Goal: Complete application form: Complete application form

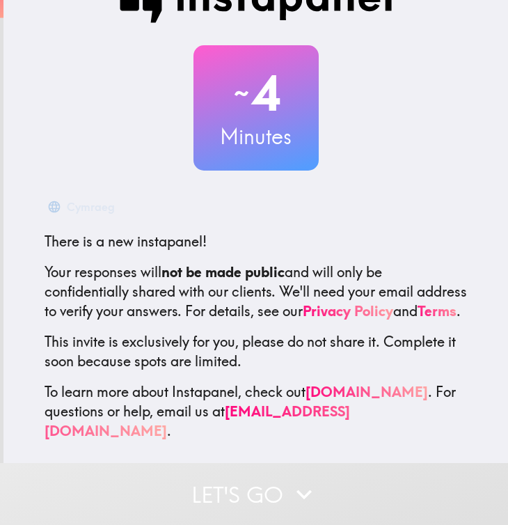
scroll to position [44, 0]
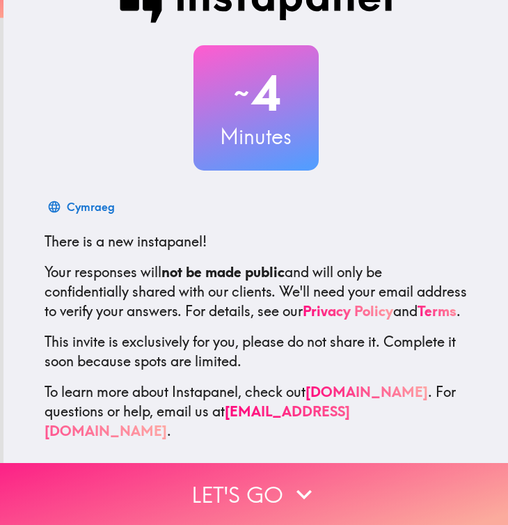
click at [289, 505] on icon "button" at bounding box center [304, 494] width 31 height 31
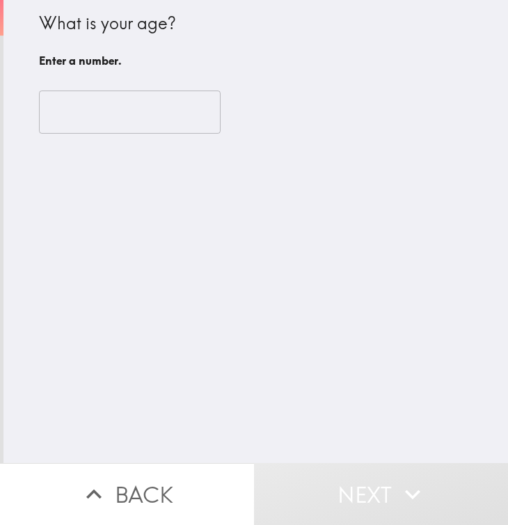
click at [141, 118] on input "number" at bounding box center [130, 112] width 182 height 43
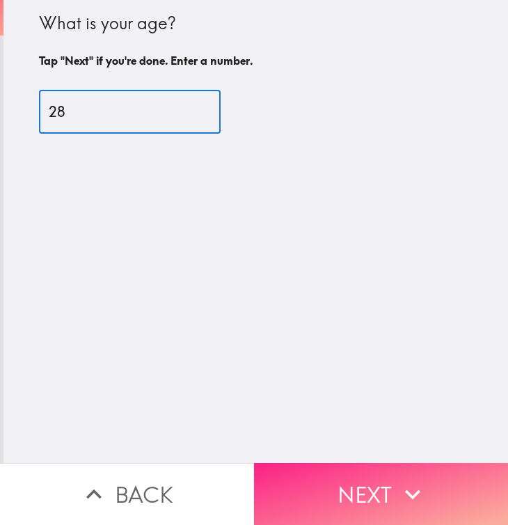
type input "28"
click at [277, 496] on button "Next" at bounding box center [381, 494] width 254 height 62
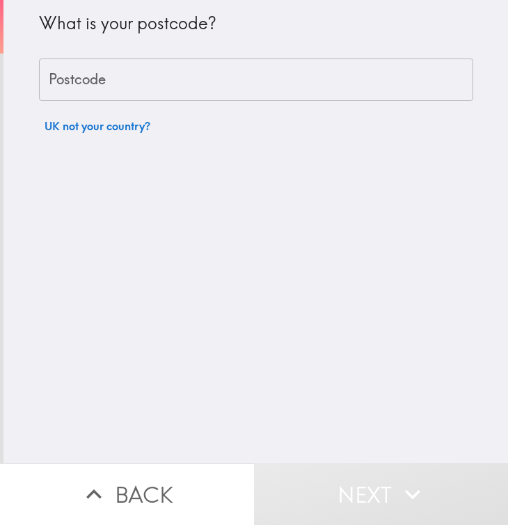
click at [168, 90] on input "Postcode" at bounding box center [256, 80] width 435 height 43
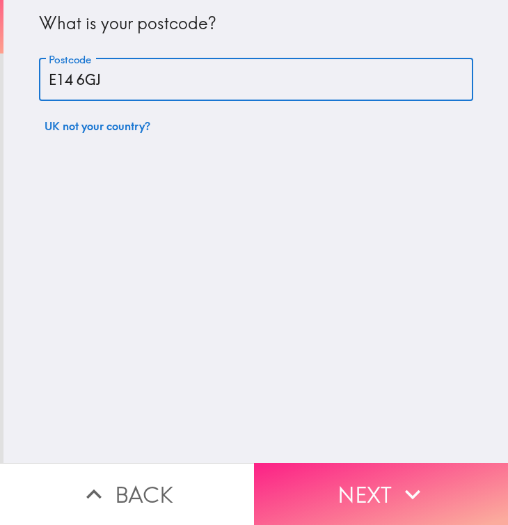
type input "E14 6GJ"
click at [379, 488] on button "Next" at bounding box center [381, 494] width 254 height 62
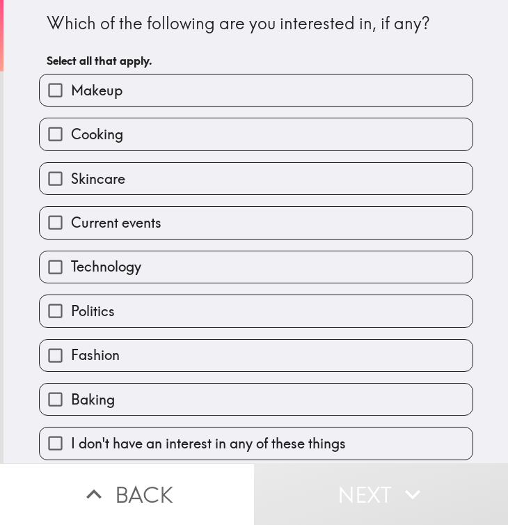
click at [211, 100] on label "Makeup" at bounding box center [256, 90] width 433 height 31
click at [71, 100] on input "Makeup" at bounding box center [55, 90] width 31 height 31
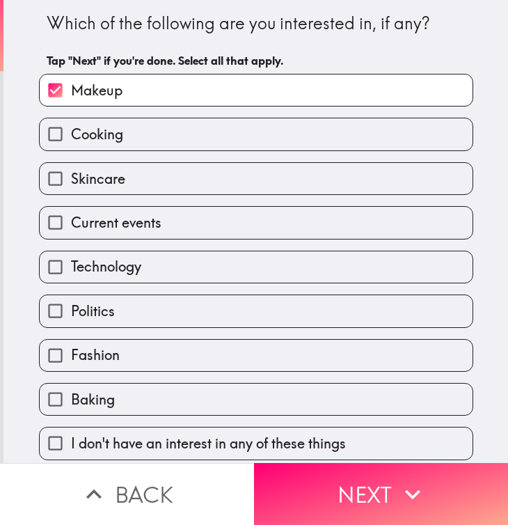
click at [212, 100] on label "Makeup" at bounding box center [256, 90] width 433 height 31
click at [71, 100] on input "Makeup" at bounding box center [55, 90] width 31 height 31
checkbox input "false"
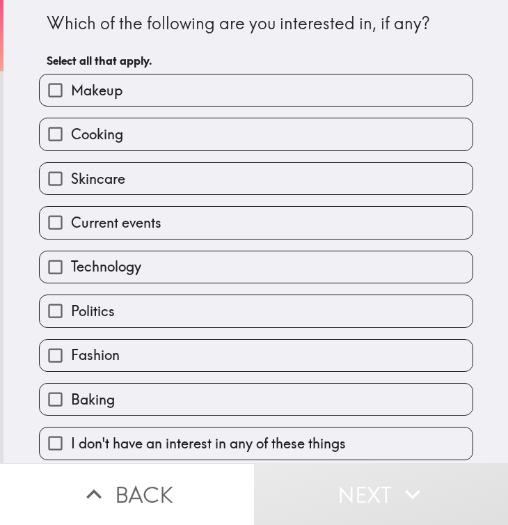
click at [204, 137] on label "Cooking" at bounding box center [256, 133] width 433 height 31
click at [71, 137] on input "Cooking" at bounding box center [55, 133] width 31 height 31
checkbox input "true"
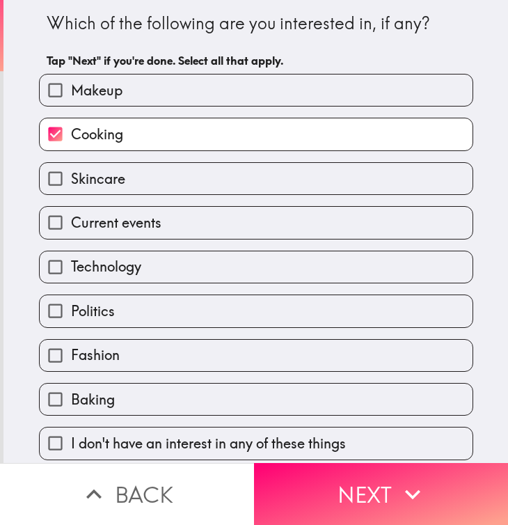
click at [197, 178] on label "Skincare" at bounding box center [256, 178] width 433 height 31
click at [71, 178] on input "Skincare" at bounding box center [55, 178] width 31 height 31
checkbox input "true"
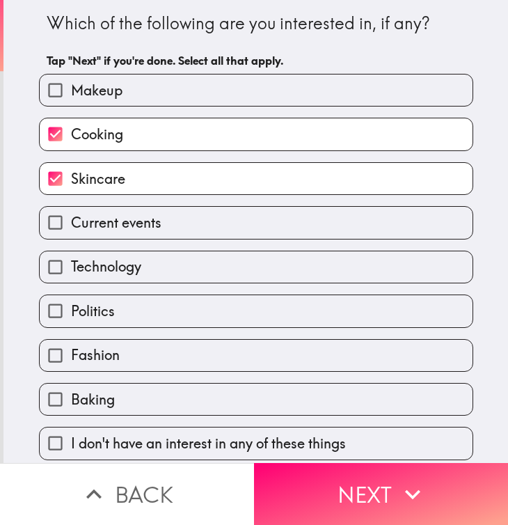
click at [190, 222] on label "Current events" at bounding box center [256, 222] width 433 height 31
click at [71, 222] on input "Current events" at bounding box center [55, 222] width 31 height 31
checkbox input "true"
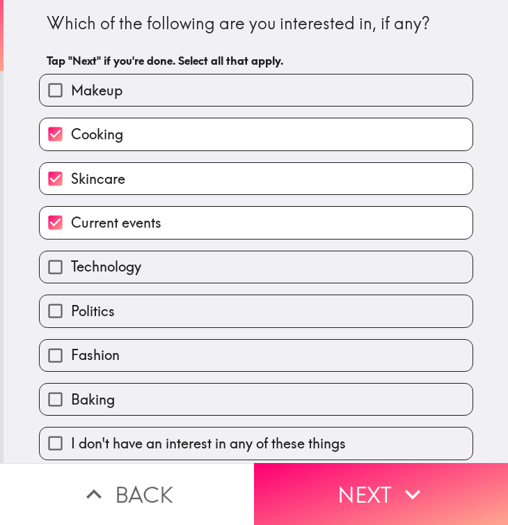
click at [182, 267] on label "Technology" at bounding box center [256, 266] width 433 height 31
click at [71, 267] on input "Technology" at bounding box center [55, 266] width 31 height 31
checkbox input "true"
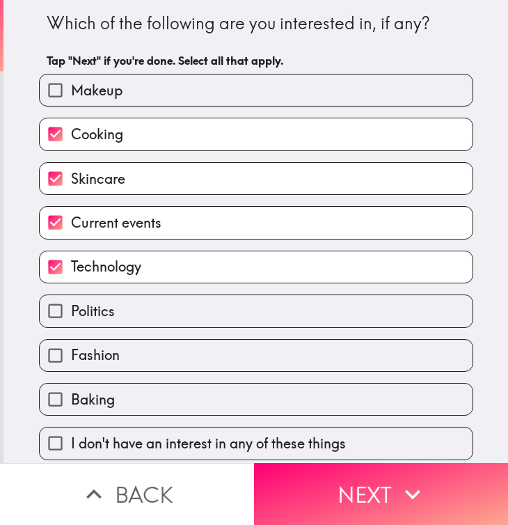
scroll to position [3, 0]
click at [175, 345] on label "Fashion" at bounding box center [256, 355] width 433 height 31
click at [71, 345] on input "Fashion" at bounding box center [55, 355] width 31 height 31
checkbox input "true"
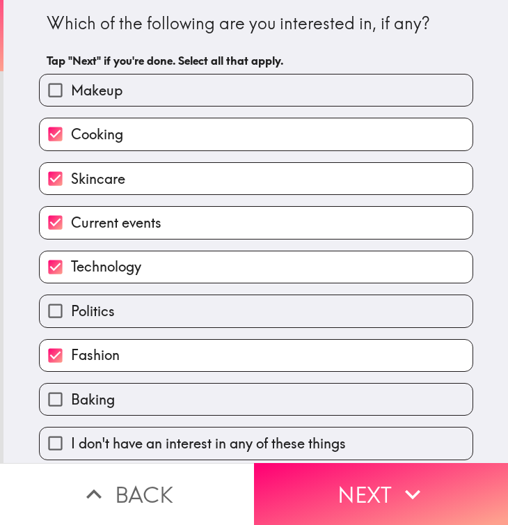
click at [170, 401] on label "Baking" at bounding box center [256, 399] width 433 height 31
click at [71, 401] on input "Baking" at bounding box center [55, 399] width 31 height 31
checkbox input "true"
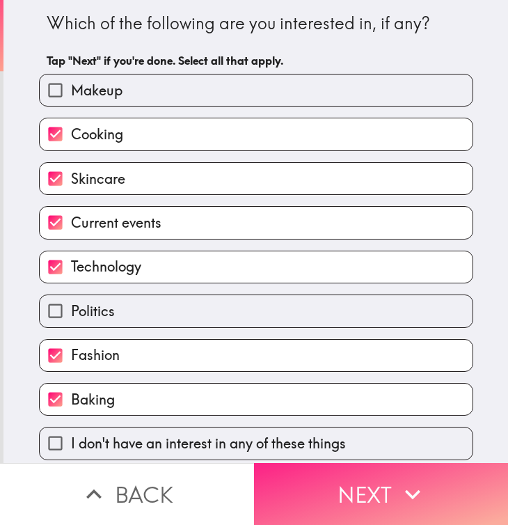
click at [318, 493] on button "Next" at bounding box center [381, 494] width 254 height 62
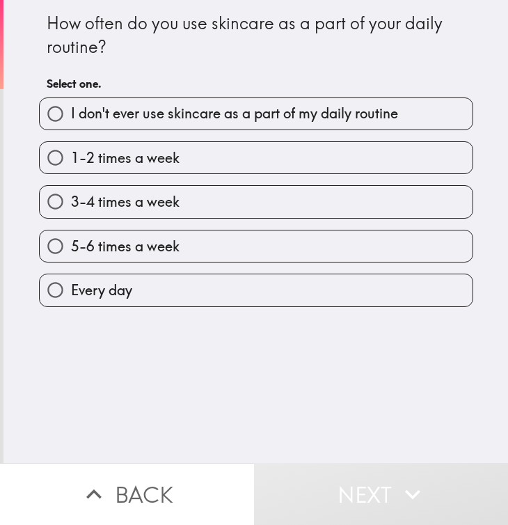
click at [256, 297] on label "Every day" at bounding box center [256, 289] width 433 height 31
click at [71, 297] on input "Every day" at bounding box center [55, 289] width 31 height 31
radio input "true"
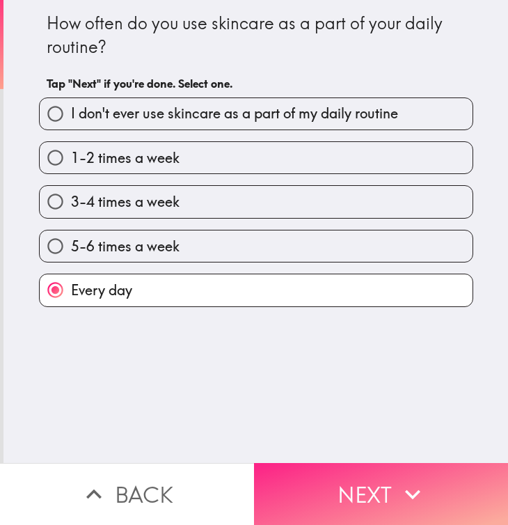
click at [299, 480] on button "Next" at bounding box center [381, 494] width 254 height 62
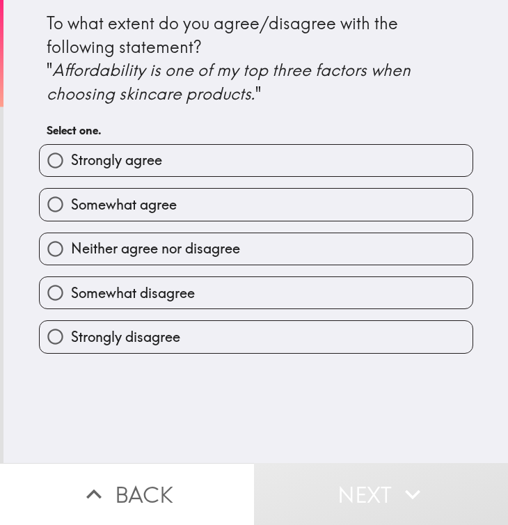
click at [272, 158] on label "Strongly agree" at bounding box center [256, 160] width 433 height 31
click at [71, 158] on input "Strongly agree" at bounding box center [55, 160] width 31 height 31
radio input "true"
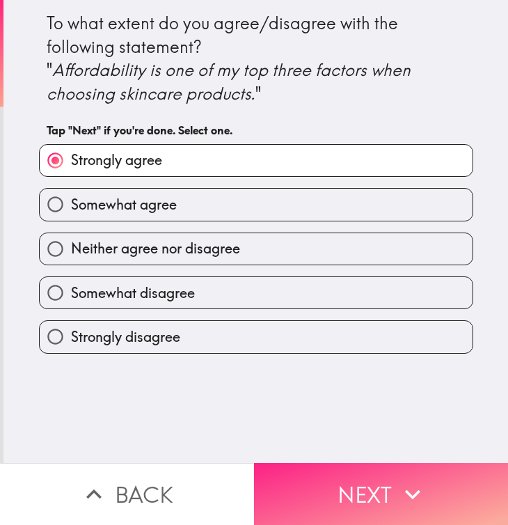
click at [311, 474] on button "Next" at bounding box center [381, 494] width 254 height 62
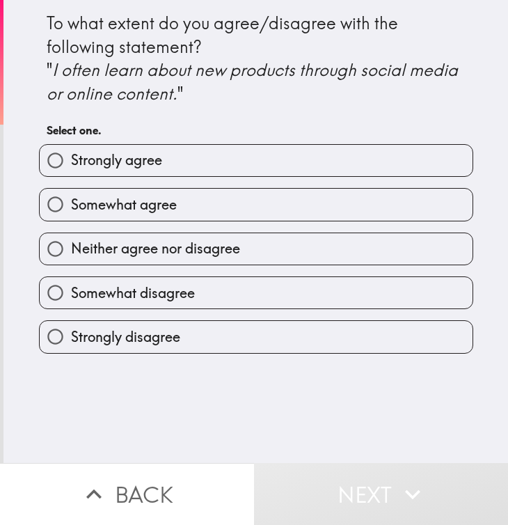
click at [273, 156] on label "Strongly agree" at bounding box center [256, 160] width 433 height 31
click at [71, 156] on input "Strongly agree" at bounding box center [55, 160] width 31 height 31
radio input "true"
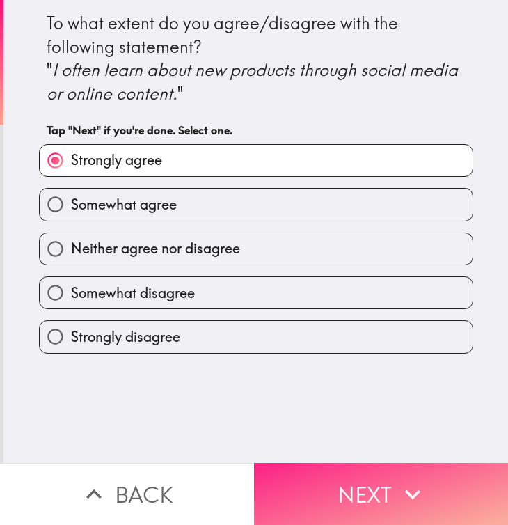
click at [331, 483] on button "Next" at bounding box center [381, 494] width 254 height 62
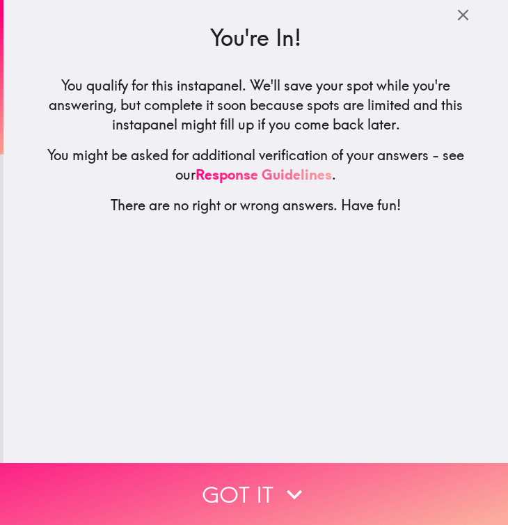
click at [263, 477] on button "Got it" at bounding box center [254, 494] width 508 height 62
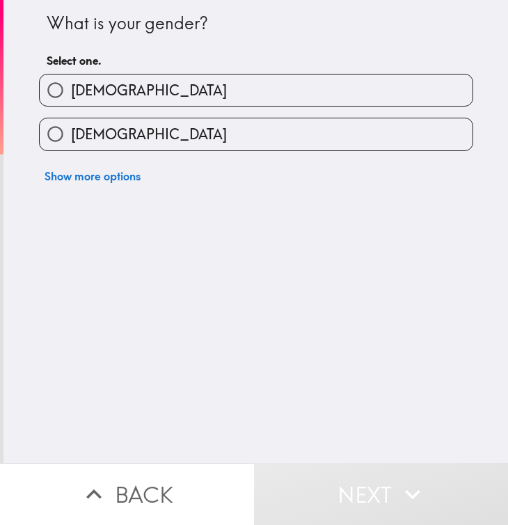
click at [272, 141] on label "[DEMOGRAPHIC_DATA]" at bounding box center [256, 133] width 433 height 31
click at [71, 141] on input "[DEMOGRAPHIC_DATA]" at bounding box center [55, 133] width 31 height 31
radio input "true"
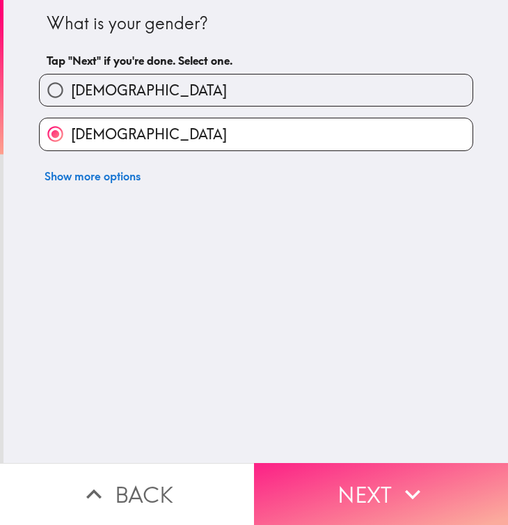
click at [297, 494] on button "Next" at bounding box center [381, 494] width 254 height 62
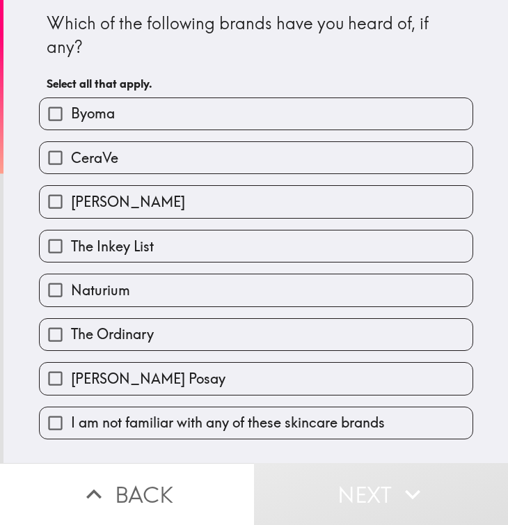
click at [274, 120] on label "Byoma" at bounding box center [256, 113] width 433 height 31
click at [71, 120] on input "Byoma" at bounding box center [55, 113] width 31 height 31
checkbox input "true"
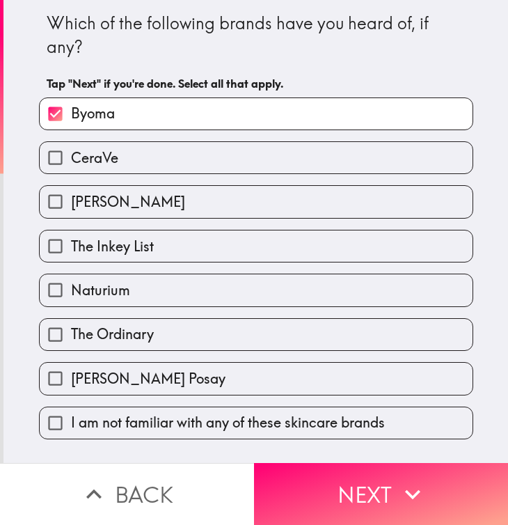
click at [267, 153] on label "CeraVe" at bounding box center [256, 157] width 433 height 31
click at [71, 153] on input "CeraVe" at bounding box center [55, 157] width 31 height 31
checkbox input "true"
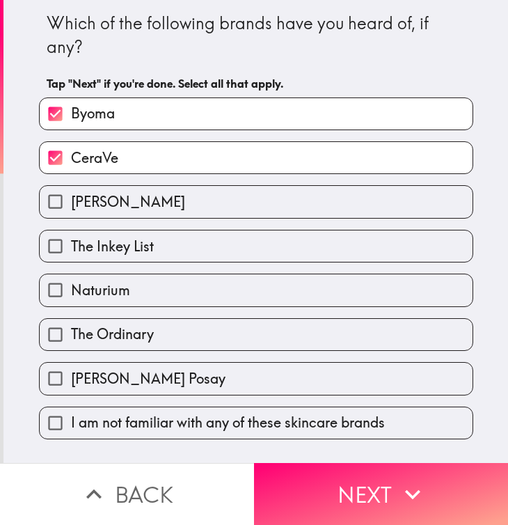
click at [259, 205] on label "[PERSON_NAME]" at bounding box center [256, 201] width 433 height 31
click at [71, 205] on input "[PERSON_NAME]" at bounding box center [55, 201] width 31 height 31
checkbox input "true"
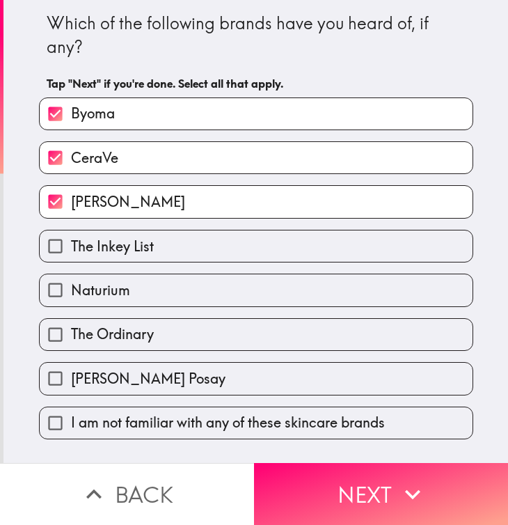
click at [255, 237] on label "The Inkey List" at bounding box center [256, 246] width 433 height 31
click at [71, 237] on input "The Inkey List" at bounding box center [55, 246] width 31 height 31
checkbox input "true"
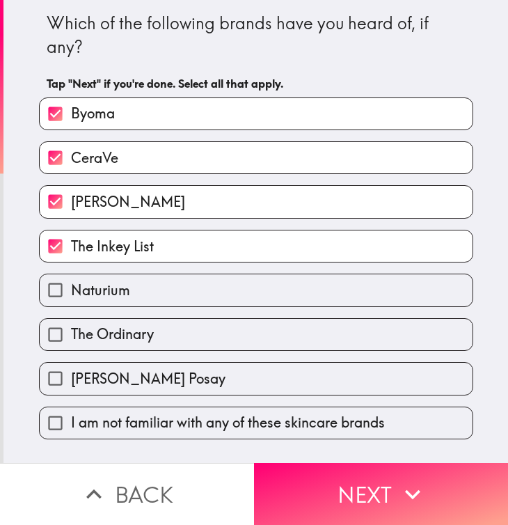
click at [245, 346] on label "The Ordinary" at bounding box center [256, 334] width 433 height 31
click at [71, 346] on input "The Ordinary" at bounding box center [55, 334] width 31 height 31
checkbox input "true"
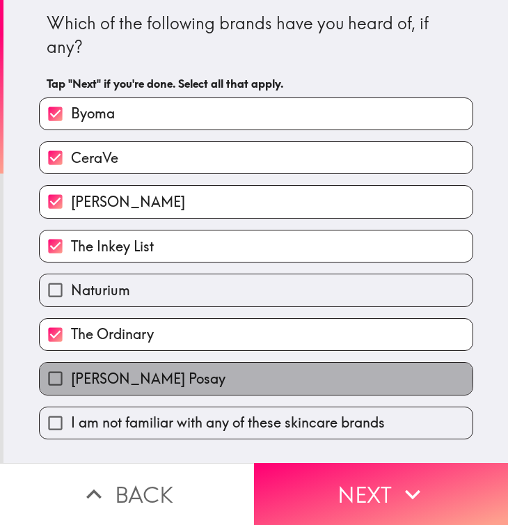
click at [244, 381] on label "[PERSON_NAME] Posay" at bounding box center [256, 378] width 433 height 31
click at [71, 381] on input "[PERSON_NAME] Posay" at bounding box center [55, 378] width 31 height 31
checkbox input "true"
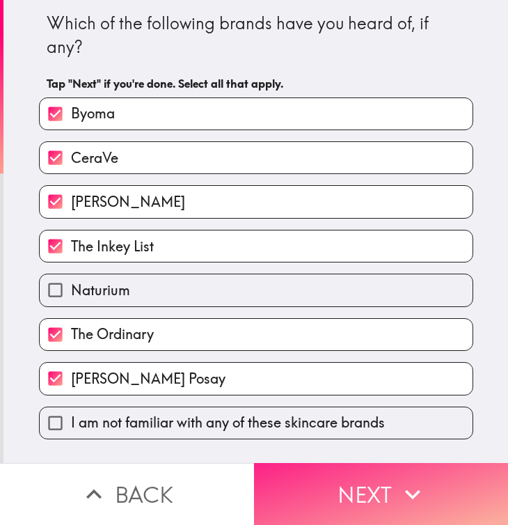
click at [323, 497] on button "Next" at bounding box center [381, 494] width 254 height 62
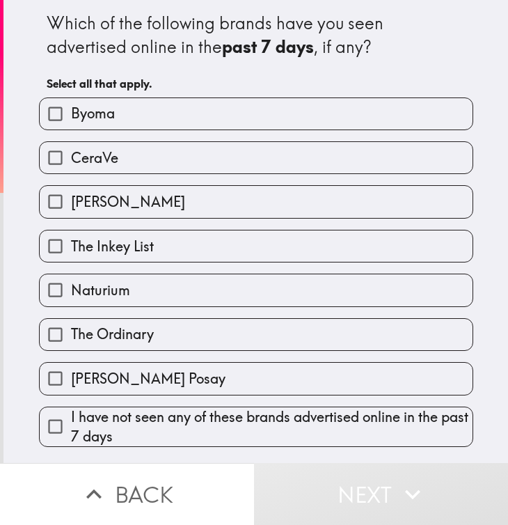
click at [275, 192] on label "[PERSON_NAME]" at bounding box center [256, 201] width 433 height 31
click at [71, 192] on input "[PERSON_NAME]" at bounding box center [55, 201] width 31 height 31
checkbox input "true"
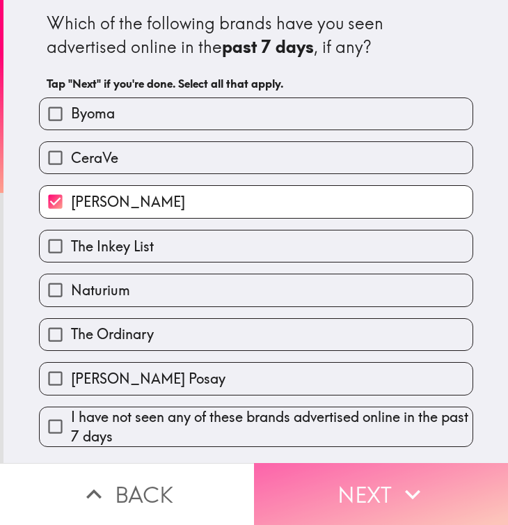
click at [313, 499] on button "Next" at bounding box center [381, 494] width 254 height 62
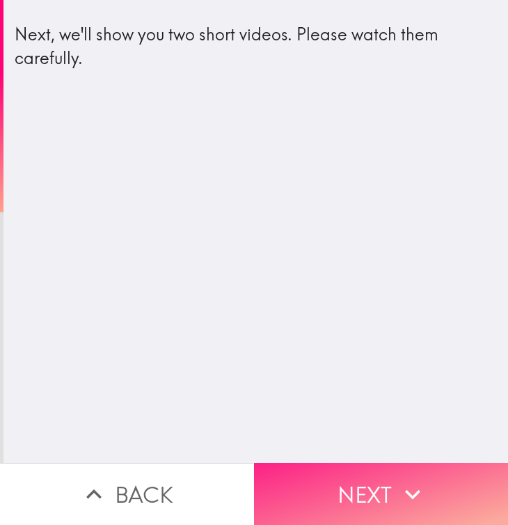
click at [298, 491] on button "Next" at bounding box center [381, 494] width 254 height 62
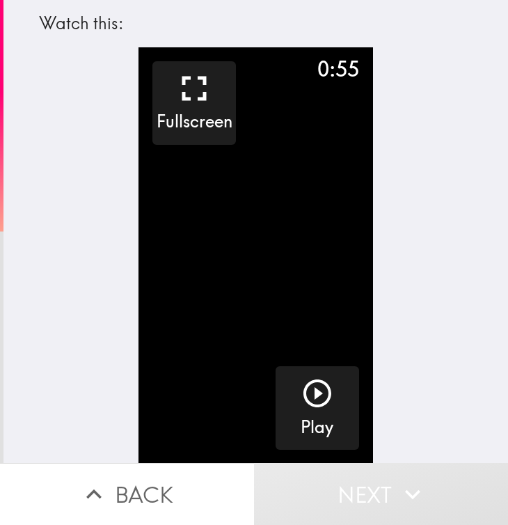
click at [243, 250] on video "button" at bounding box center [256, 255] width 235 height 417
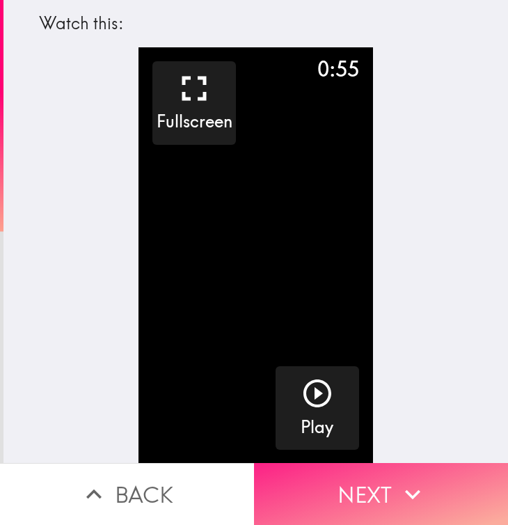
click at [335, 496] on button "Next" at bounding box center [381, 494] width 254 height 62
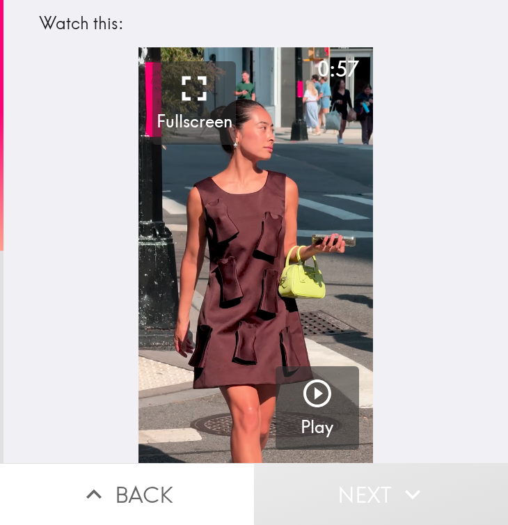
click at [307, 299] on video "button" at bounding box center [256, 255] width 235 height 417
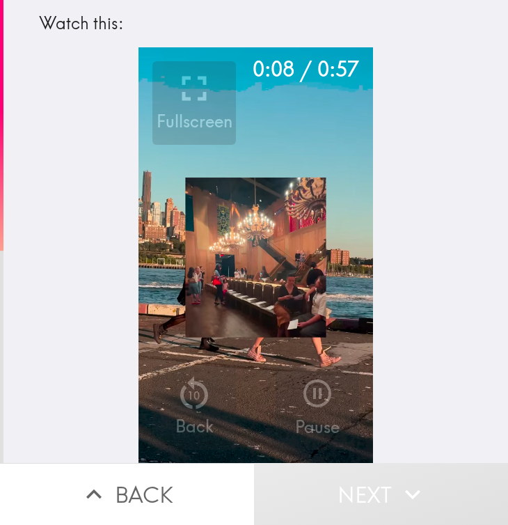
click at [323, 473] on button "Next" at bounding box center [381, 494] width 254 height 62
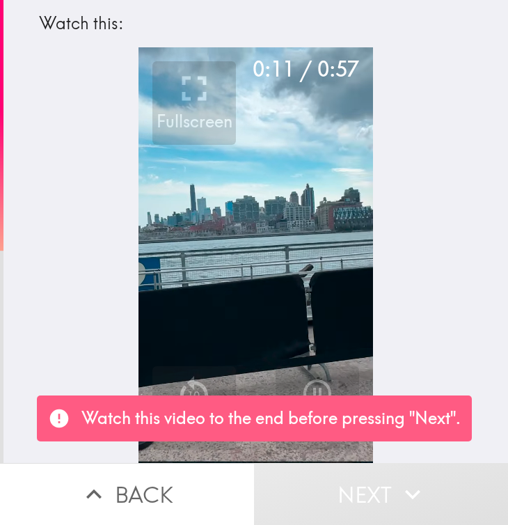
click at [399, 309] on div "0:11 / 0:57 Fullscreen 10 Back Pause" at bounding box center [255, 255] width 505 height 416
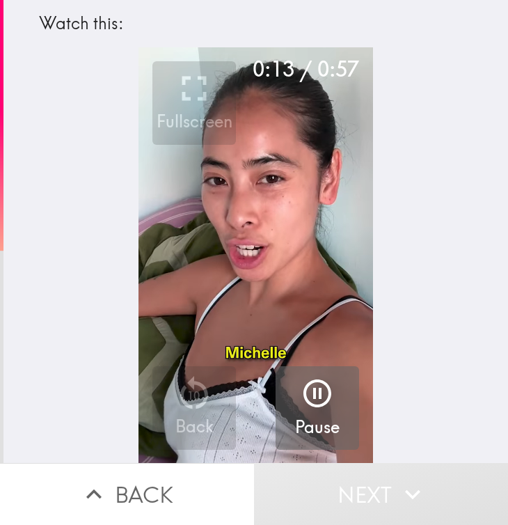
click at [317, 387] on icon "button" at bounding box center [317, 393] width 33 height 33
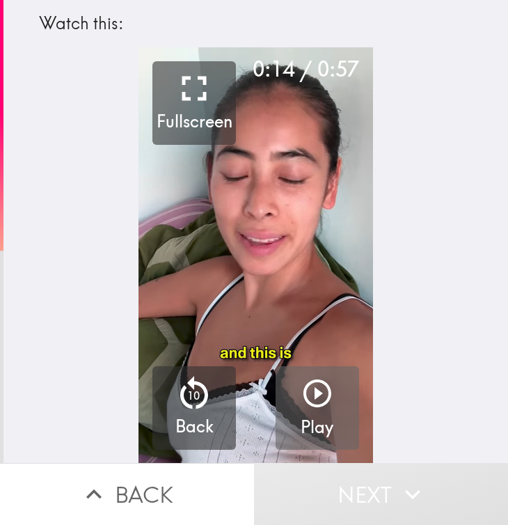
click at [317, 387] on icon "button" at bounding box center [317, 393] width 33 height 33
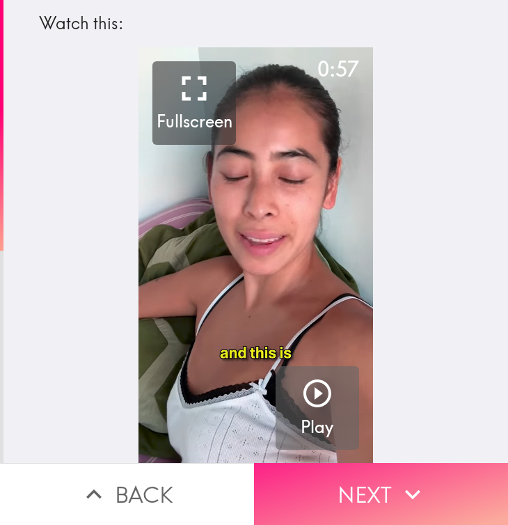
click at [365, 508] on button "Next" at bounding box center [381, 494] width 254 height 62
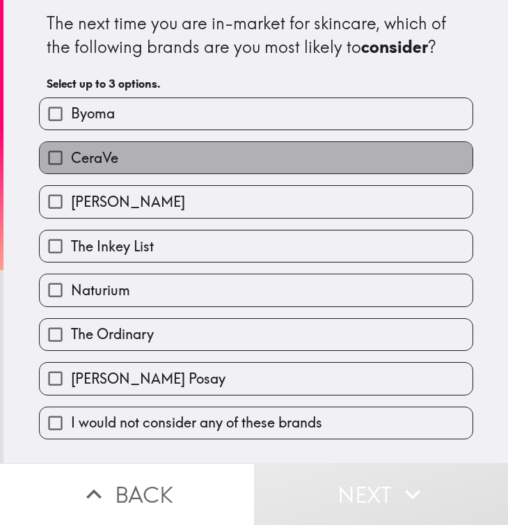
click at [254, 149] on label "CeraVe" at bounding box center [256, 157] width 433 height 31
click at [71, 149] on input "CeraVe" at bounding box center [55, 157] width 31 height 31
checkbox input "true"
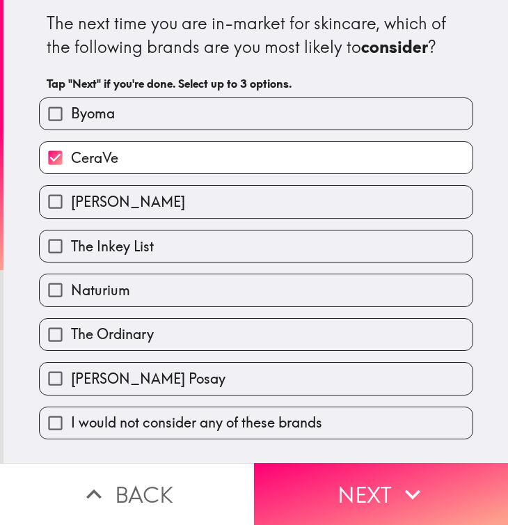
click at [200, 376] on label "[PERSON_NAME] Posay" at bounding box center [256, 378] width 433 height 31
click at [71, 376] on input "[PERSON_NAME] Posay" at bounding box center [55, 378] width 31 height 31
checkbox input "true"
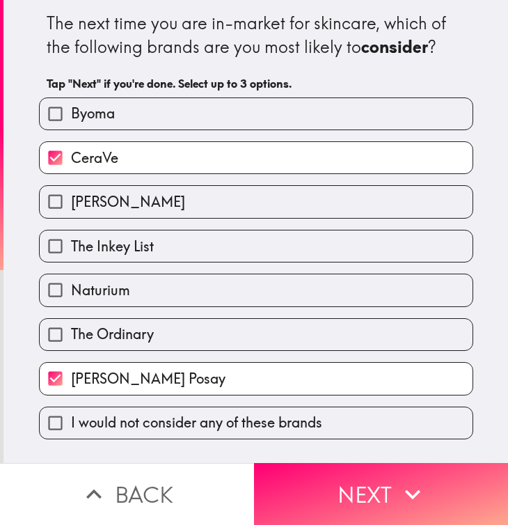
click at [208, 341] on label "The Ordinary" at bounding box center [256, 334] width 433 height 31
click at [71, 341] on input "The Ordinary" at bounding box center [55, 334] width 31 height 31
checkbox input "true"
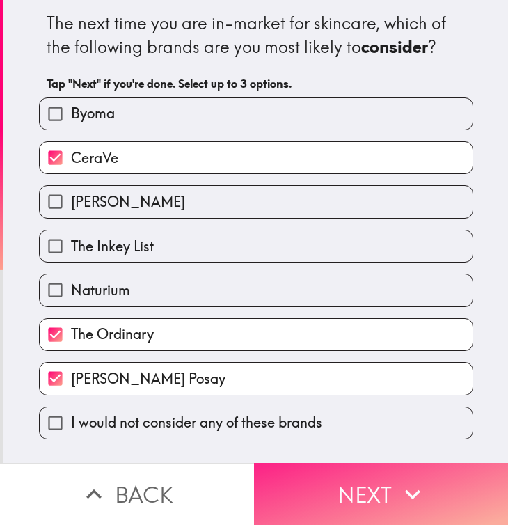
click at [265, 485] on button "Next" at bounding box center [381, 494] width 254 height 62
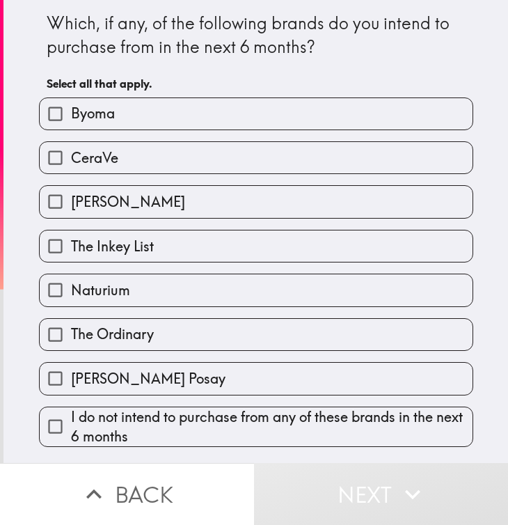
click at [238, 153] on label "CeraVe" at bounding box center [256, 157] width 433 height 31
click at [71, 153] on input "CeraVe" at bounding box center [55, 157] width 31 height 31
checkbox input "true"
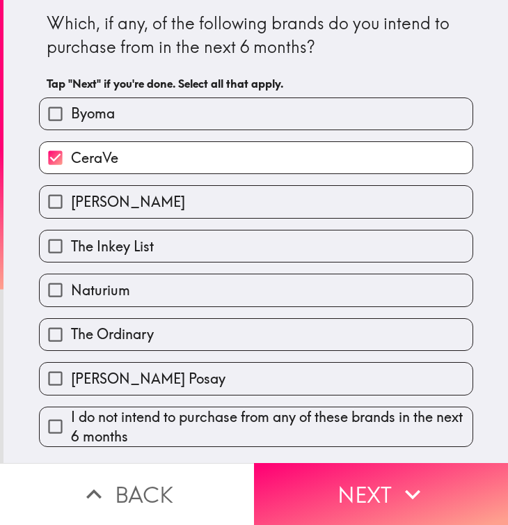
click at [200, 393] on label "[PERSON_NAME] Posay" at bounding box center [256, 378] width 433 height 31
click at [71, 393] on input "[PERSON_NAME] Posay" at bounding box center [55, 378] width 31 height 31
checkbox input "true"
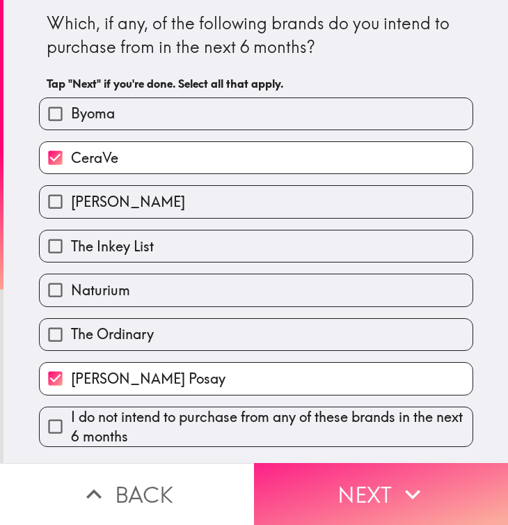
click at [290, 506] on button "Next" at bounding box center [381, 494] width 254 height 62
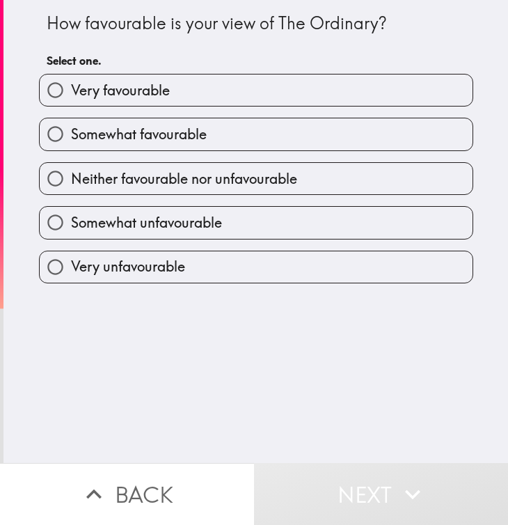
click at [274, 128] on label "Somewhat favourable" at bounding box center [256, 133] width 433 height 31
click at [71, 128] on input "Somewhat favourable" at bounding box center [55, 133] width 31 height 31
radio input "true"
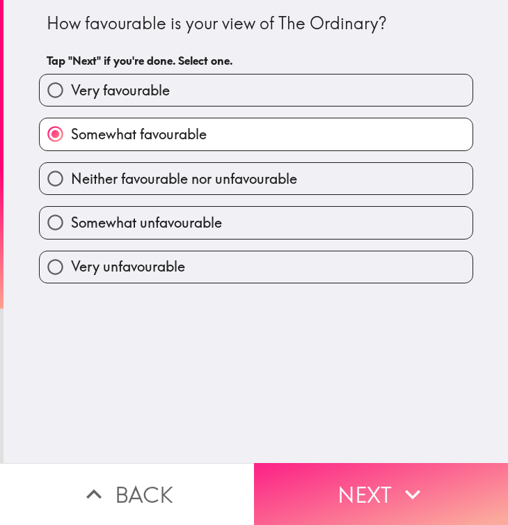
click at [283, 489] on button "Next" at bounding box center [381, 494] width 254 height 62
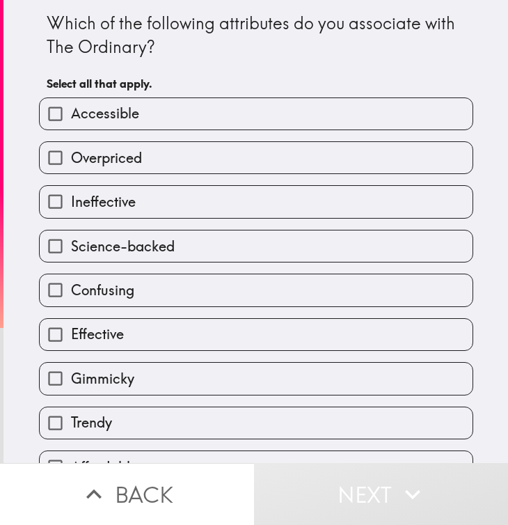
click at [245, 120] on label "Accessible" at bounding box center [256, 113] width 433 height 31
click at [71, 120] on input "Accessible" at bounding box center [55, 113] width 31 height 31
checkbox input "true"
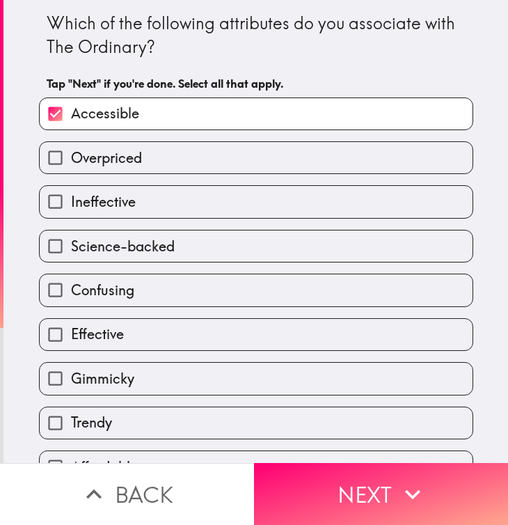
click at [221, 256] on label "Science-backed" at bounding box center [256, 246] width 433 height 31
click at [71, 256] on input "Science-backed" at bounding box center [55, 246] width 31 height 31
checkbox input "true"
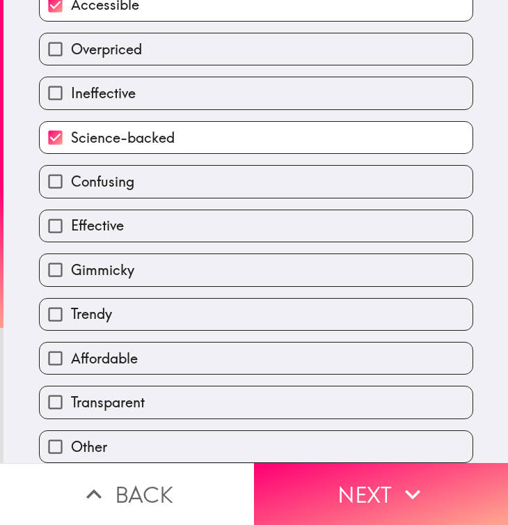
scroll to position [116, 0]
click at [235, 215] on label "Effective" at bounding box center [256, 225] width 433 height 31
click at [71, 215] on input "Effective" at bounding box center [55, 225] width 31 height 31
checkbox input "true"
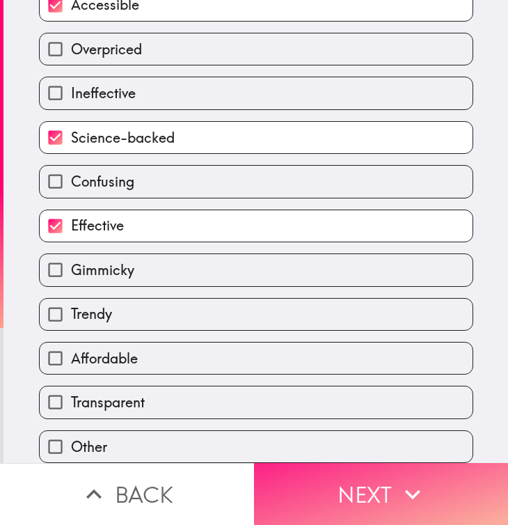
click at [288, 490] on button "Next" at bounding box center [381, 494] width 254 height 62
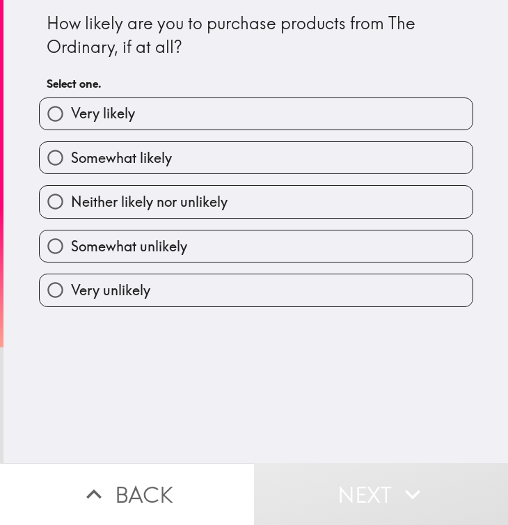
click at [248, 166] on label "Somewhat likely" at bounding box center [256, 157] width 433 height 31
click at [71, 166] on input "Somewhat likely" at bounding box center [55, 157] width 31 height 31
radio input "true"
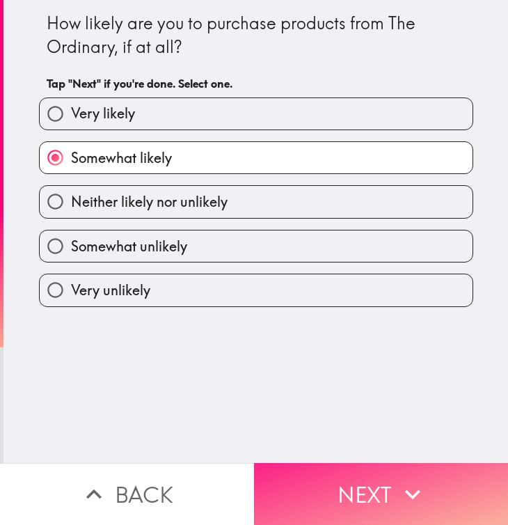
click at [295, 467] on button "Next" at bounding box center [381, 494] width 254 height 62
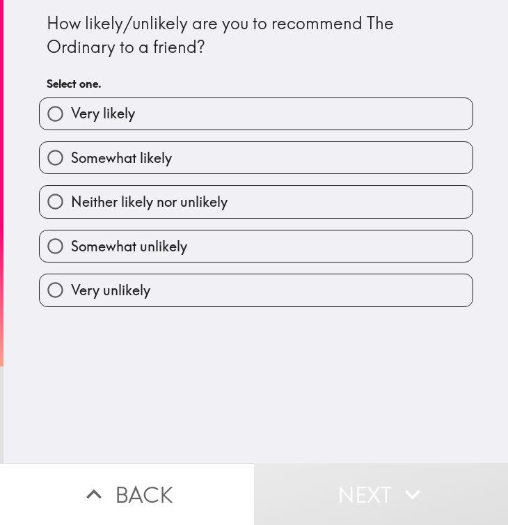
click at [258, 148] on label "Somewhat likely" at bounding box center [256, 157] width 433 height 31
click at [71, 148] on input "Somewhat likely" at bounding box center [55, 157] width 31 height 31
radio input "true"
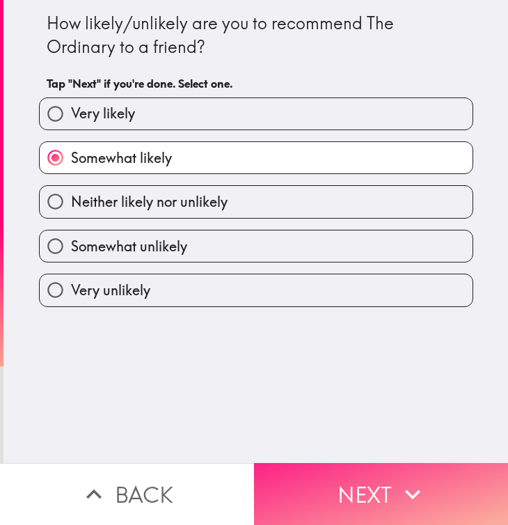
click at [274, 501] on button "Next" at bounding box center [381, 494] width 254 height 62
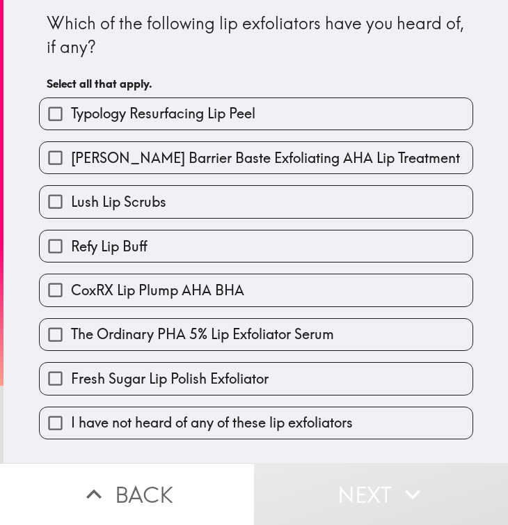
click at [237, 153] on span "[PERSON_NAME] Barrier Baste Exfoliating AHA Lip Treatment" at bounding box center [265, 158] width 389 height 20
click at [71, 153] on input "[PERSON_NAME] Barrier Baste Exfoliating AHA Lip Treatment" at bounding box center [55, 157] width 31 height 31
checkbox input "true"
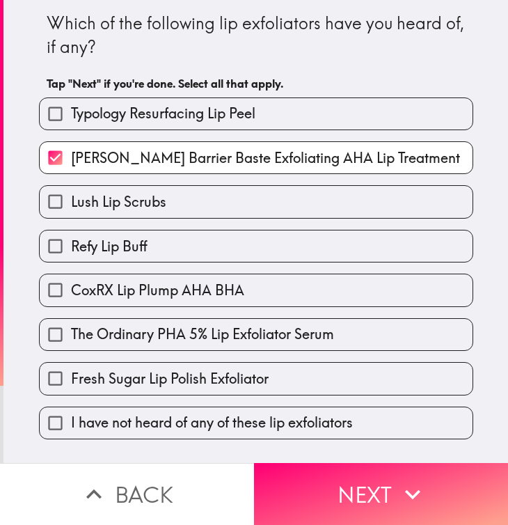
click at [242, 213] on label "Lush Lip Scrubs" at bounding box center [256, 201] width 433 height 31
click at [71, 213] on input "Lush Lip Scrubs" at bounding box center [55, 201] width 31 height 31
checkbox input "true"
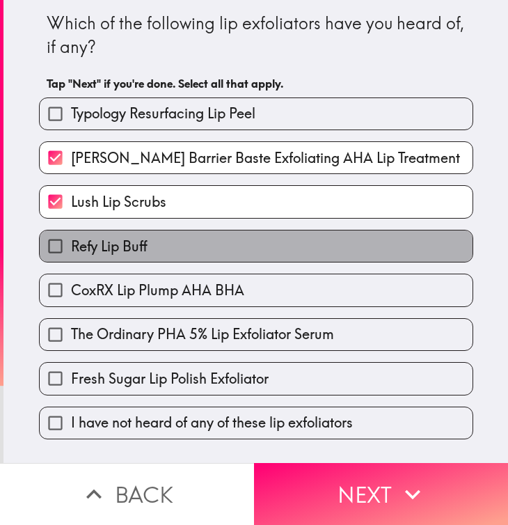
click at [242, 252] on label "Refy Lip Buff" at bounding box center [256, 246] width 433 height 31
click at [71, 252] on input "Refy Lip Buff" at bounding box center [55, 246] width 31 height 31
checkbox input "true"
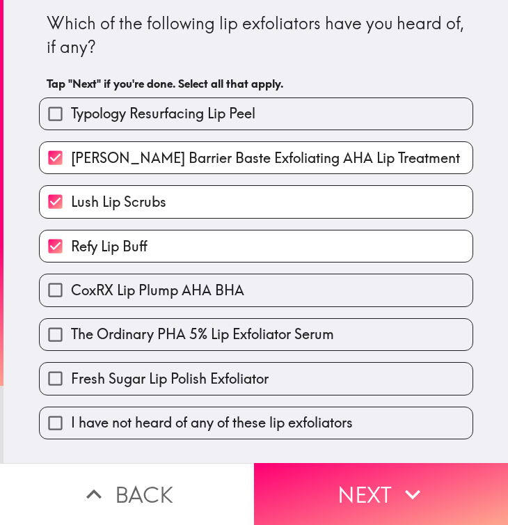
click at [267, 295] on label "CoxRX Lip Plump AHA BHA" at bounding box center [256, 289] width 433 height 31
click at [71, 295] on input "CoxRX Lip Plump AHA BHA" at bounding box center [55, 289] width 31 height 31
checkbox input "true"
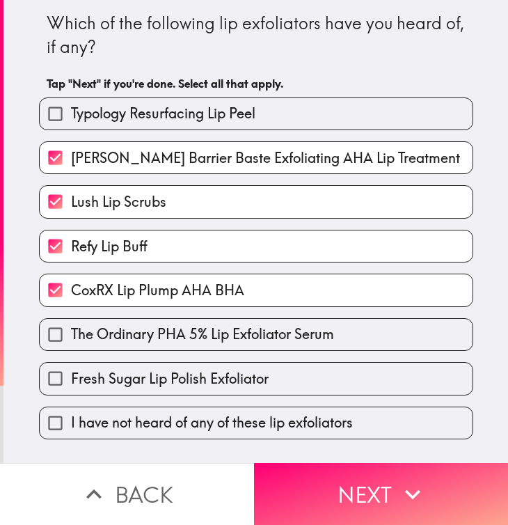
click at [283, 339] on span "The Ordinary PHA 5% Lip Exfoliator Serum" at bounding box center [202, 335] width 263 height 20
click at [71, 339] on input "The Ordinary PHA 5% Lip Exfoliator Serum" at bounding box center [55, 334] width 31 height 31
checkbox input "true"
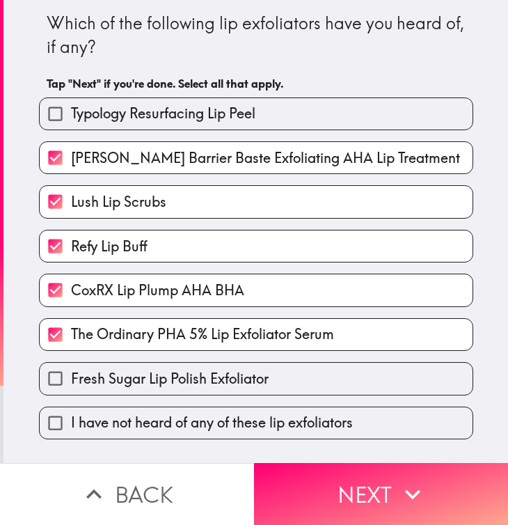
click at [283, 386] on label "Fresh Sugar Lip Polish Exfoliator" at bounding box center [256, 378] width 433 height 31
click at [71, 386] on input "Fresh Sugar Lip Polish Exfoliator" at bounding box center [55, 378] width 31 height 31
checkbox input "true"
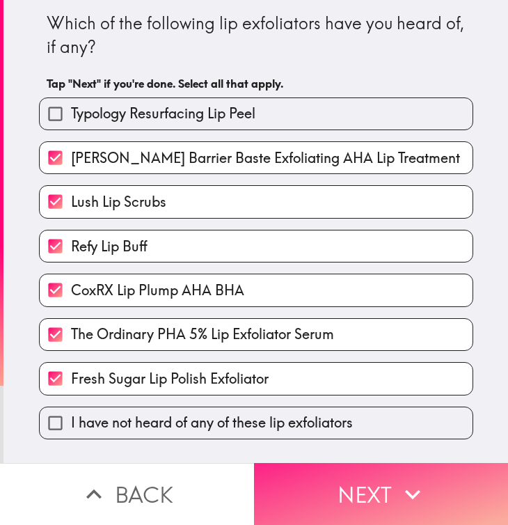
click at [298, 489] on button "Next" at bounding box center [381, 494] width 254 height 62
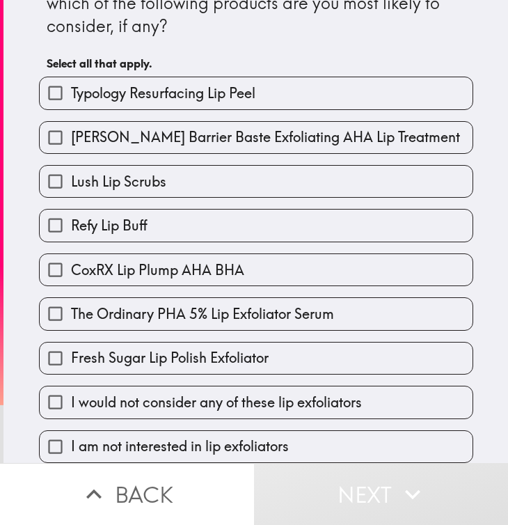
scroll to position [49, 0]
click at [225, 444] on span "I am not interested in lip exfoliators" at bounding box center [180, 447] width 218 height 20
click at [71, 444] on input "I am not interested in lip exfoliators" at bounding box center [55, 446] width 31 height 31
checkbox input "true"
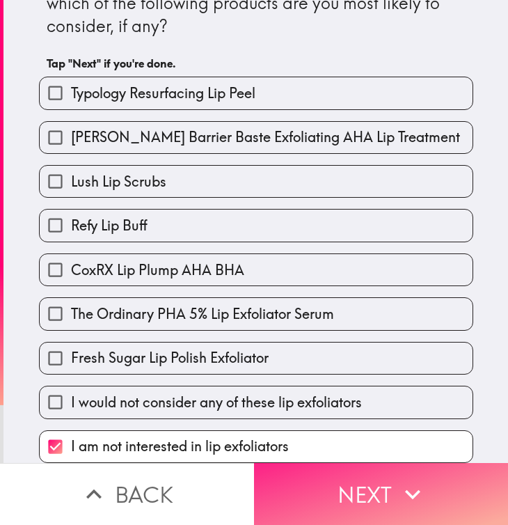
click at [304, 484] on button "Next" at bounding box center [381, 494] width 254 height 62
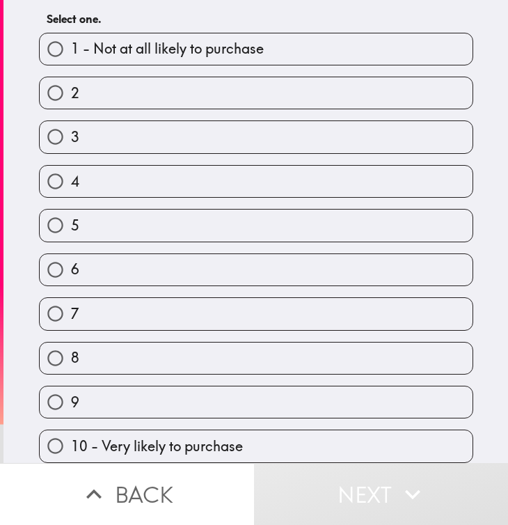
scroll to position [70, 0]
click at [294, 308] on label "7" at bounding box center [256, 313] width 433 height 31
click at [71, 308] on input "7" at bounding box center [55, 313] width 31 height 31
radio input "true"
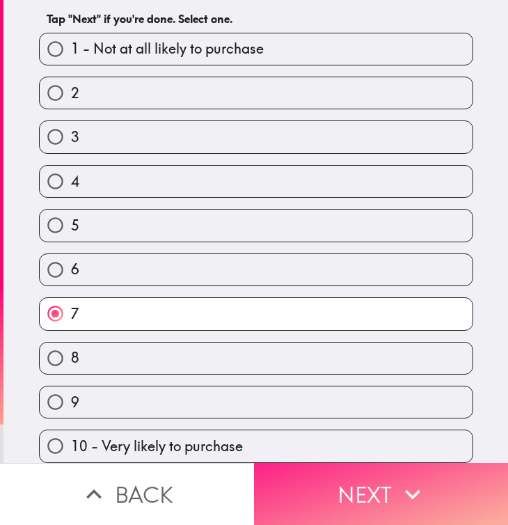
click at [313, 507] on button "Next" at bounding box center [381, 494] width 254 height 62
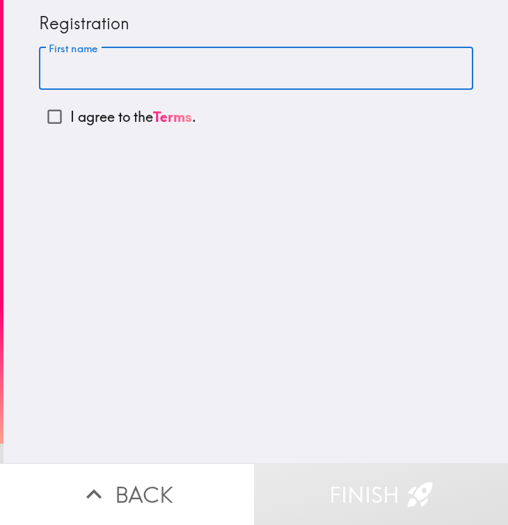
click at [205, 63] on input "First name" at bounding box center [256, 68] width 435 height 43
type input "[PERSON_NAME]"
click at [137, 86] on input "[PERSON_NAME]" at bounding box center [256, 68] width 435 height 43
type input "[PERSON_NAME]"
click at [141, 75] on input "[PERSON_NAME]" at bounding box center [256, 68] width 435 height 43
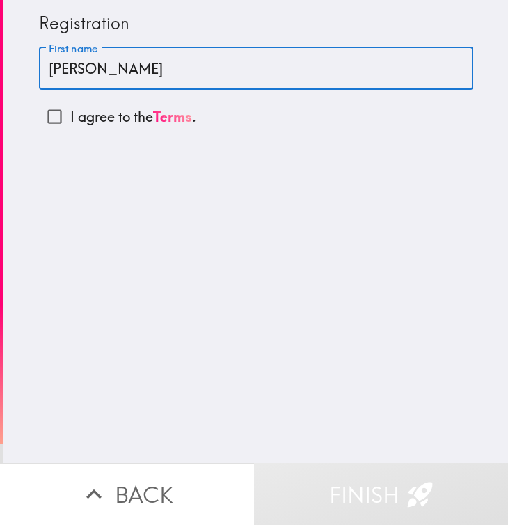
type input "[PERSON_NAME]"
click at [146, 74] on input "[PERSON_NAME]" at bounding box center [256, 68] width 435 height 43
type input "[PERSON_NAME]"
click at [272, 187] on div "Registration First name [PERSON_NAME] First name I agree to the Terms ." at bounding box center [255, 231] width 505 height 463
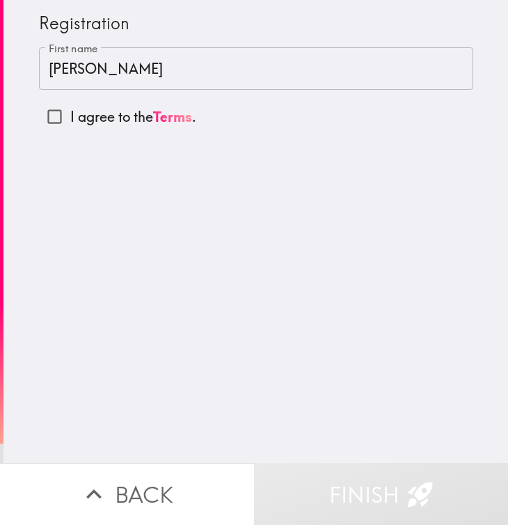
click at [64, 118] on input "I agree to the Terms ." at bounding box center [54, 116] width 31 height 31
checkbox input "true"
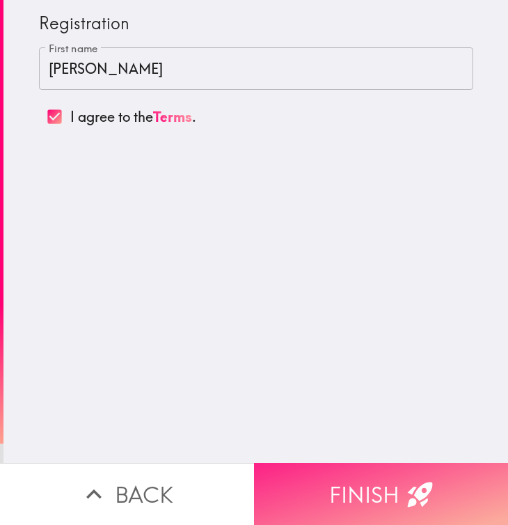
click at [277, 490] on button "Finish" at bounding box center [381, 494] width 254 height 62
